Goal: Task Accomplishment & Management: Manage account settings

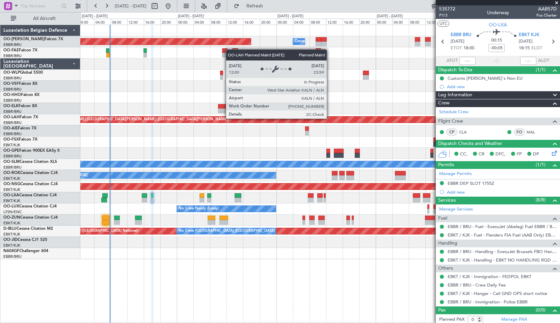
click at [328, 119] on div "Planned Maint [PERSON_NAME]-[GEOGRAPHIC_DATA][PERSON_NAME] ([GEOGRAPHIC_DATA][P…" at bounding box center [533, 120] width 1011 height 6
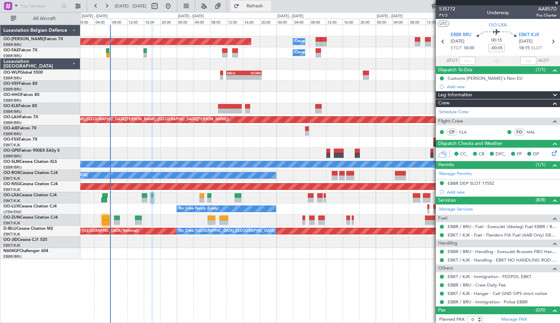
click at [269, 8] on span "Refresh" at bounding box center [255, 6] width 28 height 5
click at [178, 264] on div "Planned Maint [GEOGRAPHIC_DATA] ([GEOGRAPHIC_DATA] National) Owner [GEOGRAPHIC_…" at bounding box center [320, 174] width 480 height 298
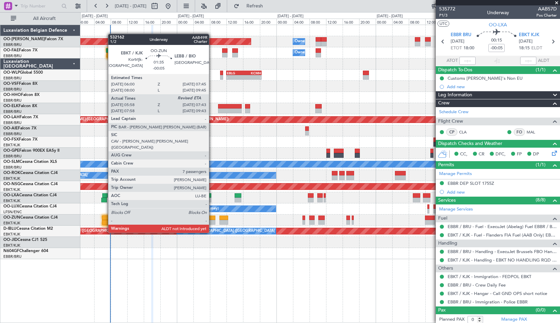
click at [105, 220] on div at bounding box center [105, 222] width 7 height 5
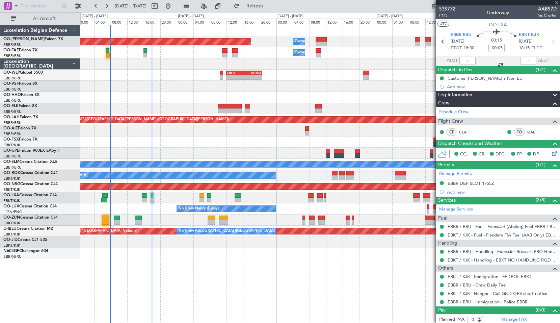
click at [128, 202] on div at bounding box center [320, 197] width 480 height 11
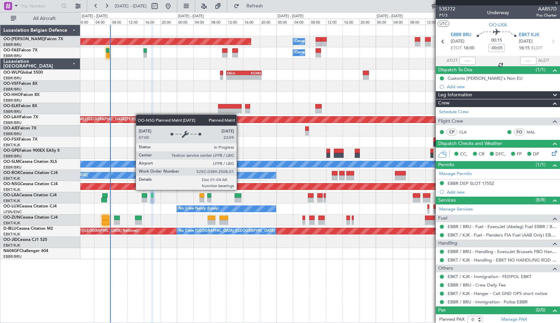
type input "06:03"
type input "7"
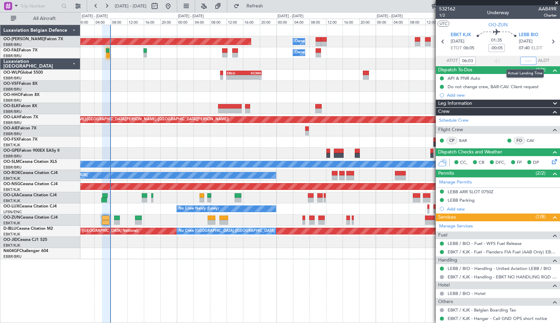
click at [528, 61] on input "text" at bounding box center [528, 61] width 16 height 8
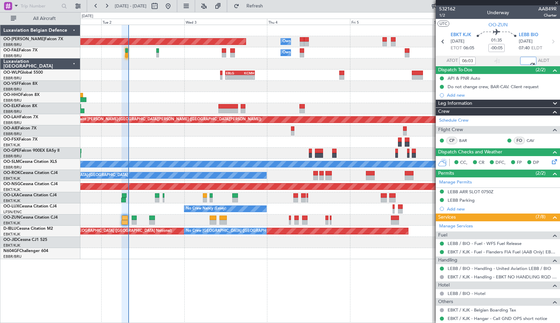
type input "07:32"
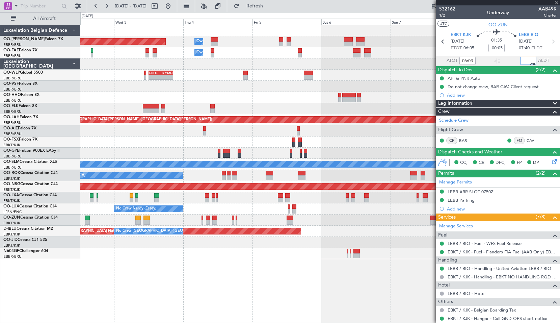
click at [246, 138] on div "Planned Maint Kortrijk-[GEOGRAPHIC_DATA]" at bounding box center [320, 141] width 480 height 11
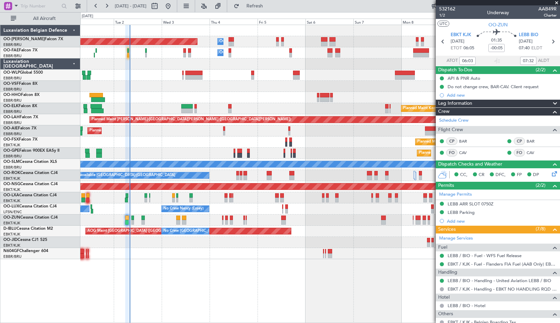
click at [165, 279] on div "Planned Maint [GEOGRAPHIC_DATA] ([GEOGRAPHIC_DATA] National) Owner [GEOGRAPHIC_…" at bounding box center [320, 174] width 480 height 298
click at [17, 6] on span at bounding box center [16, 5] width 8 height 8
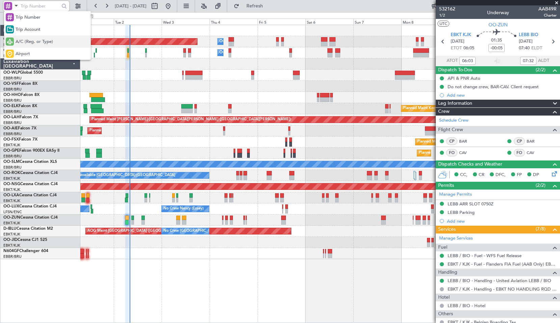
click at [37, 41] on span "A/C (Reg. or Type)" at bounding box center [34, 41] width 37 height 7
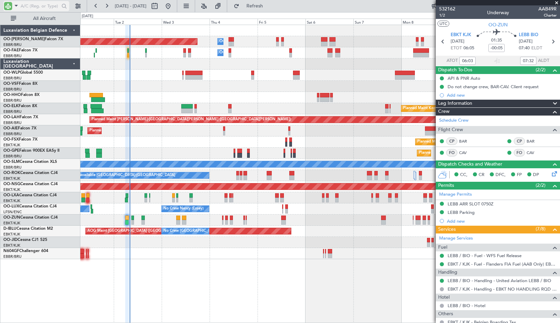
click at [35, 8] on input "text" at bounding box center [40, 6] width 39 height 10
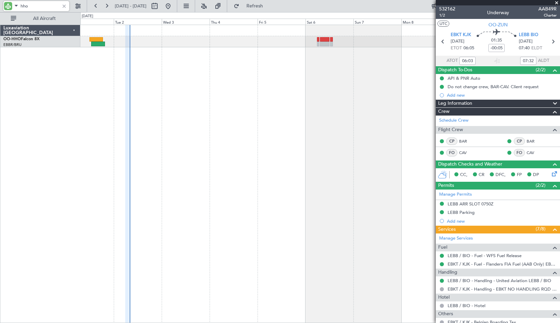
type input "hho"
click at [557, 2] on span at bounding box center [556, 3] width 7 height 6
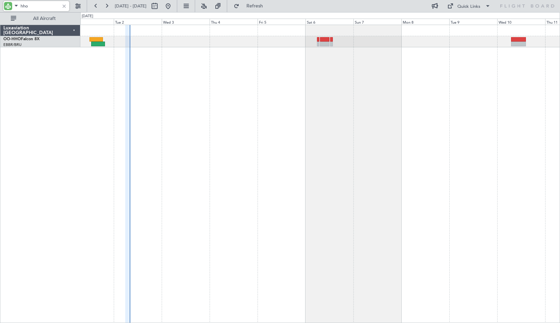
type input "0"
click at [63, 4] on div at bounding box center [63, 5] width 7 height 7
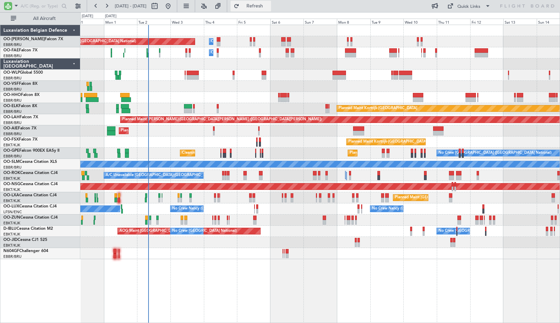
click at [271, 9] on button "Refresh" at bounding box center [251, 6] width 41 height 11
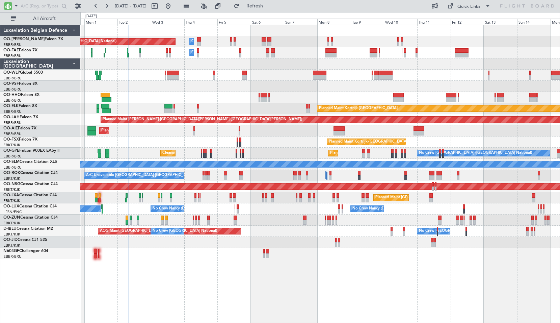
click at [178, 298] on div "Planned Maint [GEOGRAPHIC_DATA] ([GEOGRAPHIC_DATA] National) Owner [GEOGRAPHIC_…" at bounding box center [320, 174] width 480 height 298
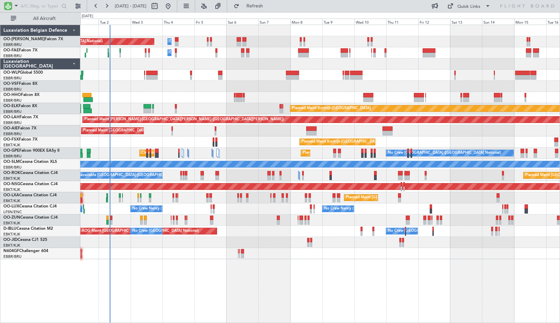
click at [240, 285] on div "Planned Maint [GEOGRAPHIC_DATA] ([GEOGRAPHIC_DATA] National) Owner [GEOGRAPHIC_…" at bounding box center [320, 174] width 480 height 298
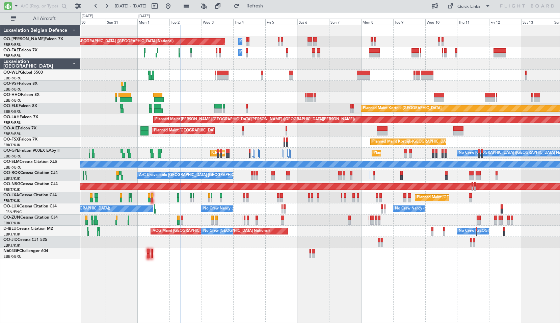
click at [257, 284] on div "Planned Maint [GEOGRAPHIC_DATA] ([GEOGRAPHIC_DATA] National) Owner [GEOGRAPHIC_…" at bounding box center [320, 174] width 480 height 298
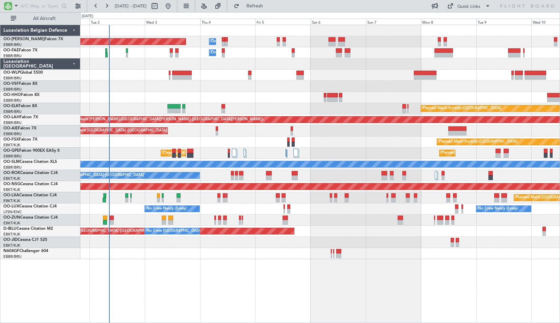
click at [231, 274] on div "Planned Maint [GEOGRAPHIC_DATA] ([GEOGRAPHIC_DATA] National) Owner [GEOGRAPHIC_…" at bounding box center [320, 174] width 480 height 298
click at [273, 300] on div "Planned Maint [GEOGRAPHIC_DATA] ([GEOGRAPHIC_DATA] National) Owner [GEOGRAPHIC_…" at bounding box center [320, 174] width 480 height 298
click at [277, 270] on div "Planned Maint [GEOGRAPHIC_DATA] ([GEOGRAPHIC_DATA] National) Owner [GEOGRAPHIC_…" at bounding box center [320, 174] width 480 height 298
click at [416, 294] on div "Planned Maint [GEOGRAPHIC_DATA] ([GEOGRAPHIC_DATA] National) Owner [GEOGRAPHIC_…" at bounding box center [320, 174] width 480 height 298
click at [27, 7] on input "text" at bounding box center [40, 6] width 39 height 10
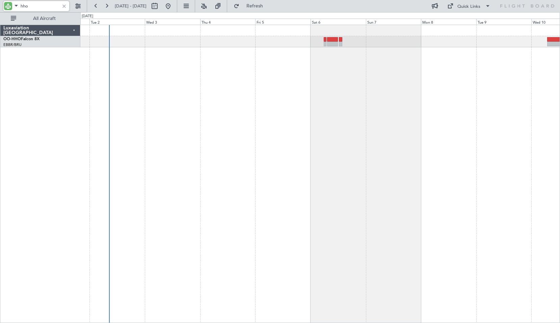
type input "hho"
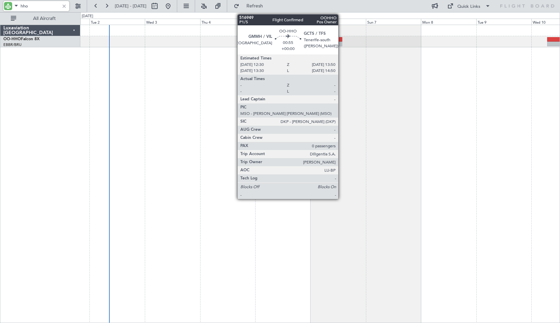
click at [342, 37] on div at bounding box center [340, 39] width 3 height 5
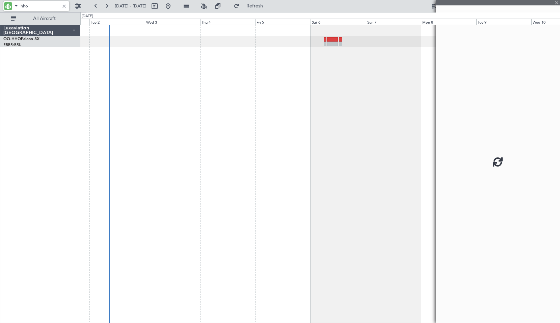
click at [359, 59] on div at bounding box center [320, 174] width 480 height 298
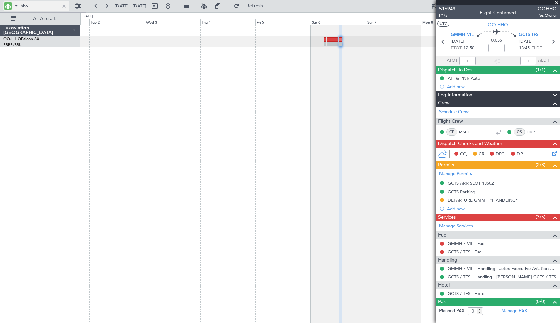
click at [63, 8] on div at bounding box center [63, 5] width 7 height 7
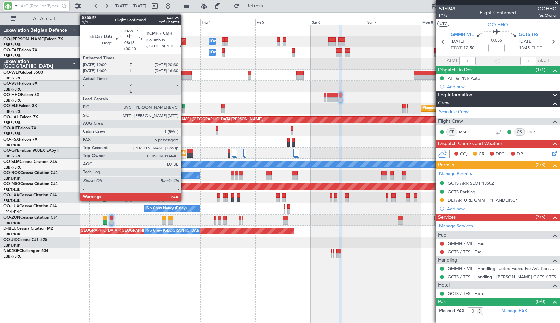
click at [184, 77] on div at bounding box center [182, 77] width 20 height 5
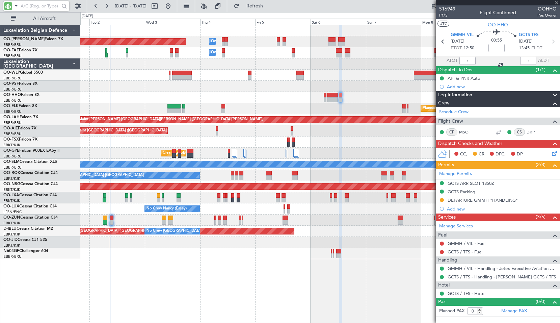
click at [213, 79] on div at bounding box center [320, 75] width 480 height 11
type input "+00:40"
type input "6"
